Goal: Task Accomplishment & Management: Manage account settings

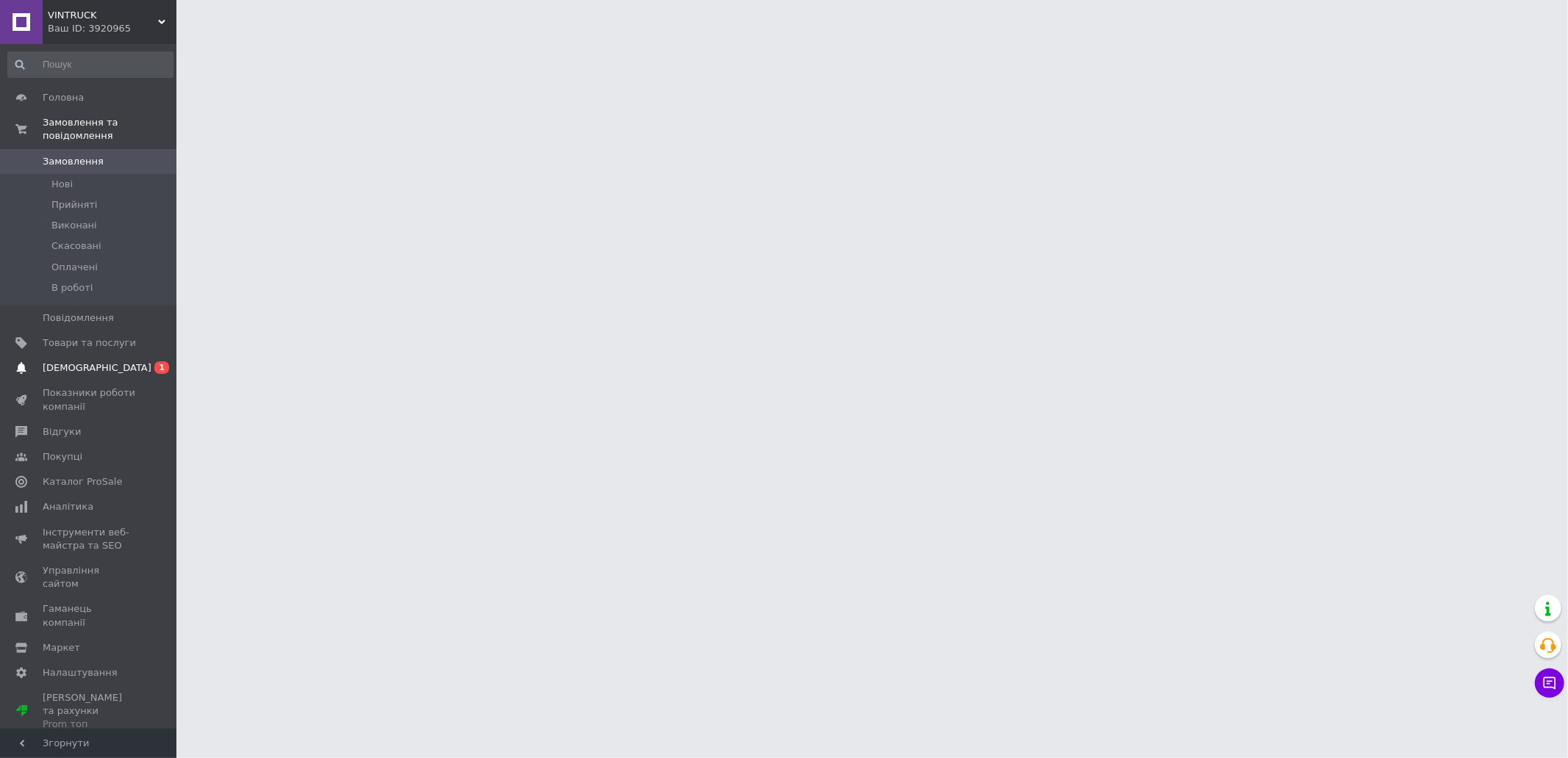
click at [77, 362] on span "[DEMOGRAPHIC_DATA]" at bounding box center [97, 368] width 108 height 13
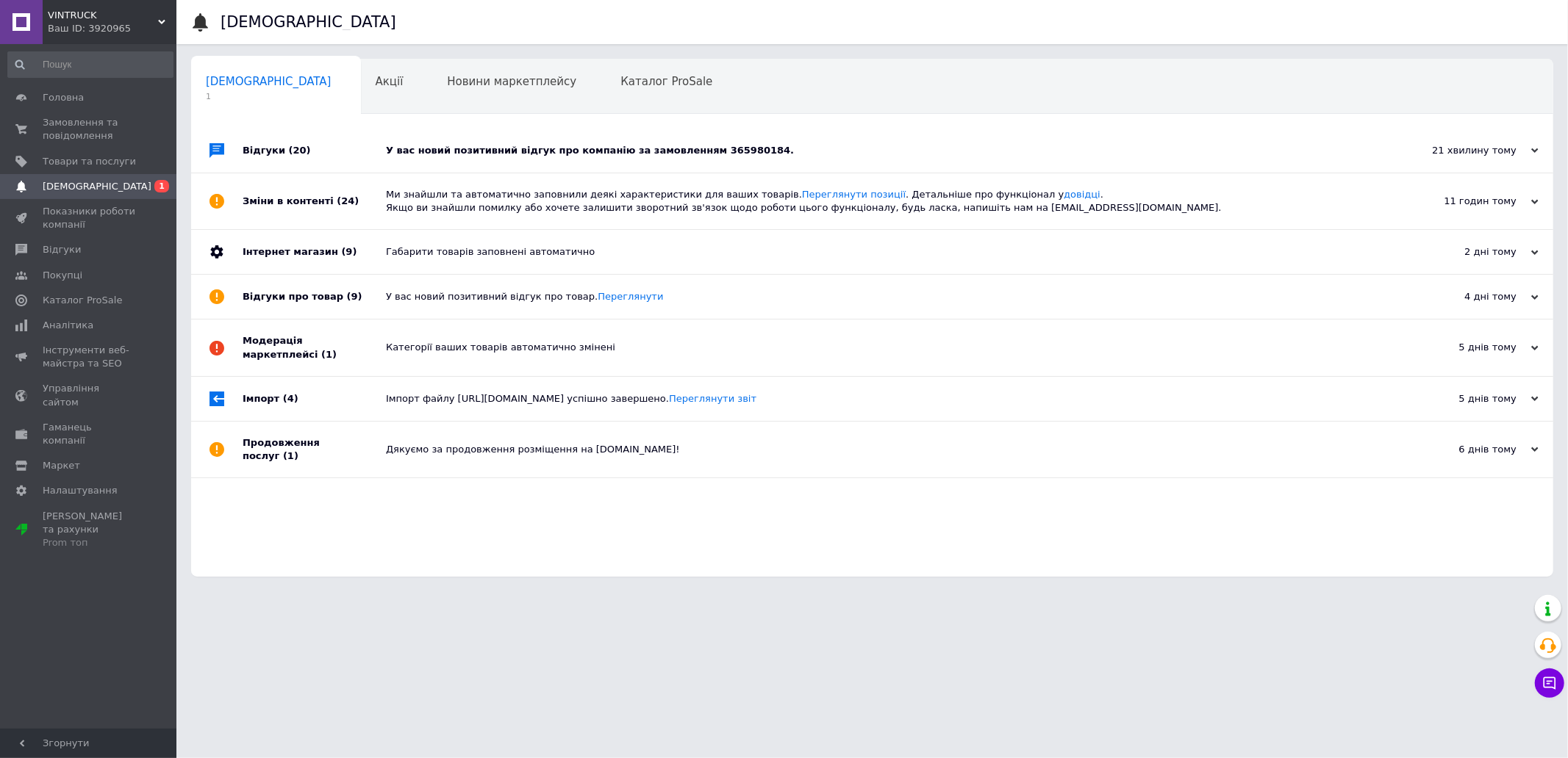
click at [454, 151] on div "У вас новий позитивний відгук про компанію за замовленням 365980184." at bounding box center [889, 150] width 1006 height 13
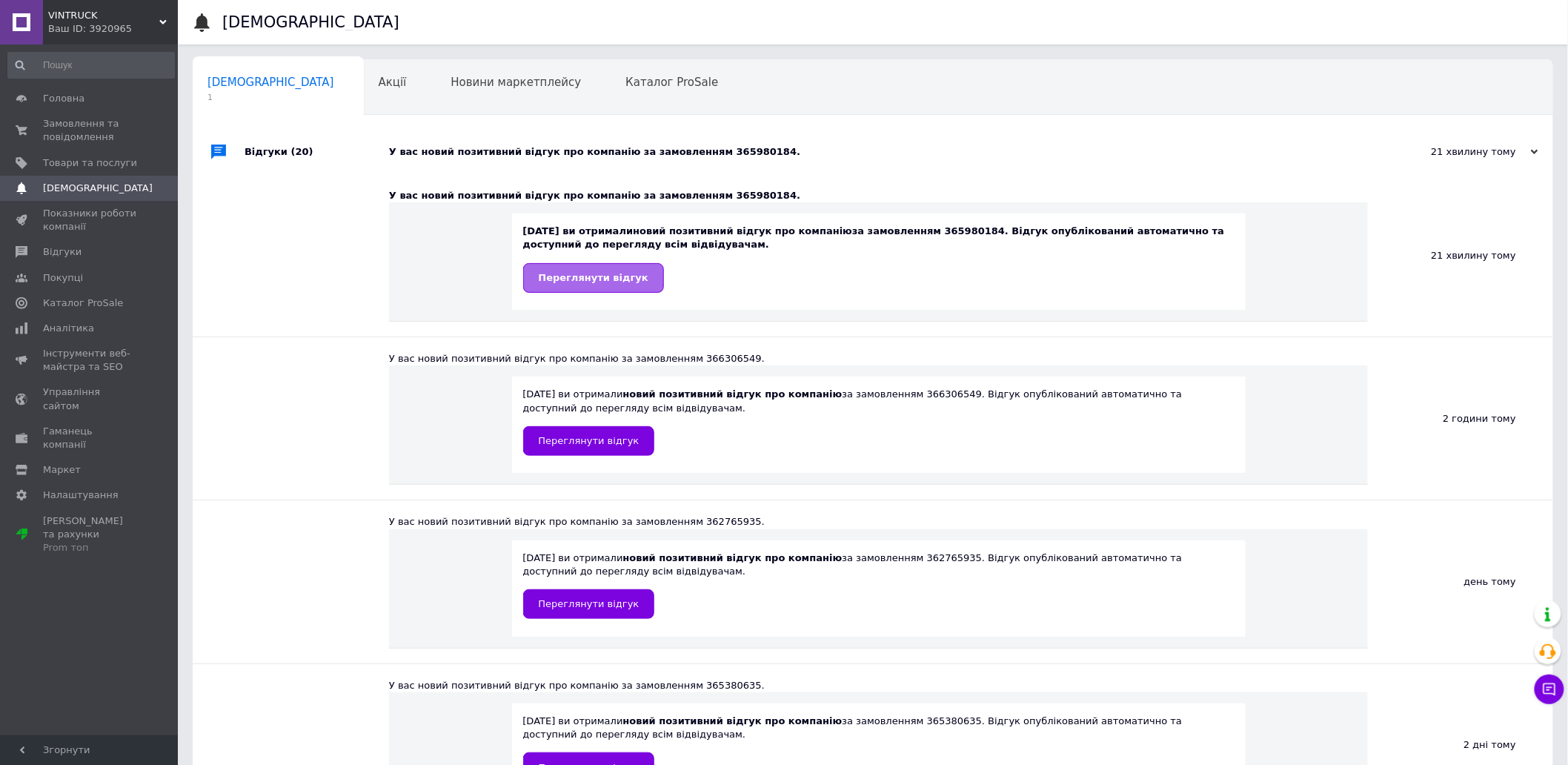
click at [577, 276] on span "Переглянути відгук" at bounding box center [594, 278] width 109 height 11
click at [81, 123] on span "Замовлення та повідомлення" at bounding box center [89, 130] width 94 height 27
